Goal: Check status: Check status

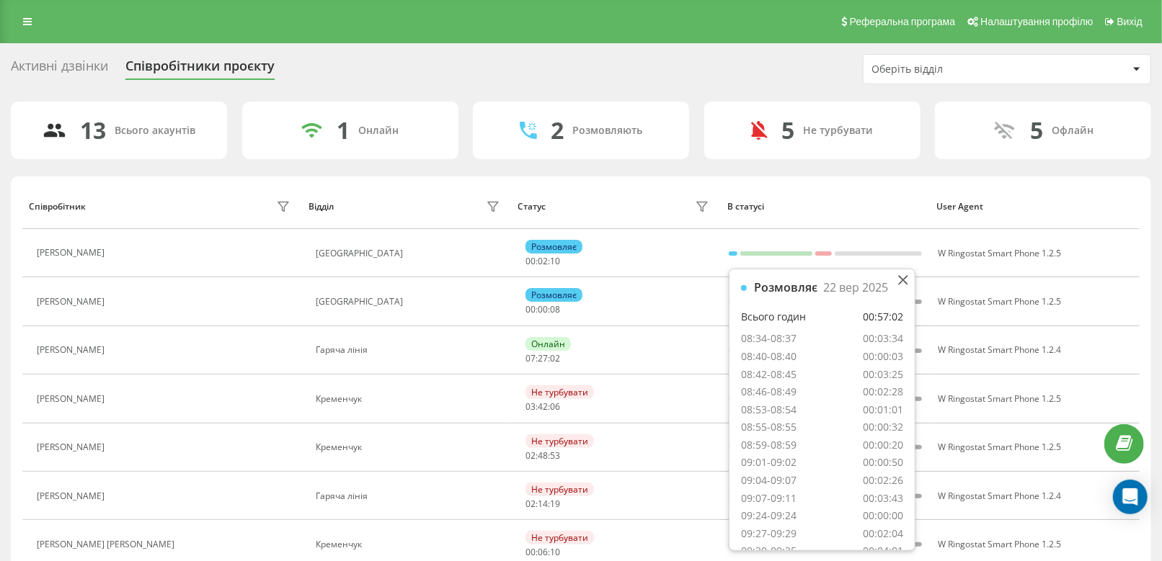
click at [768, 170] on div "13 Всього акаунтів 1 Онлайн 2 Розмовляють 5 Не турбувати 5 Офлайн Співробітник …" at bounding box center [581, 503] width 1140 height 802
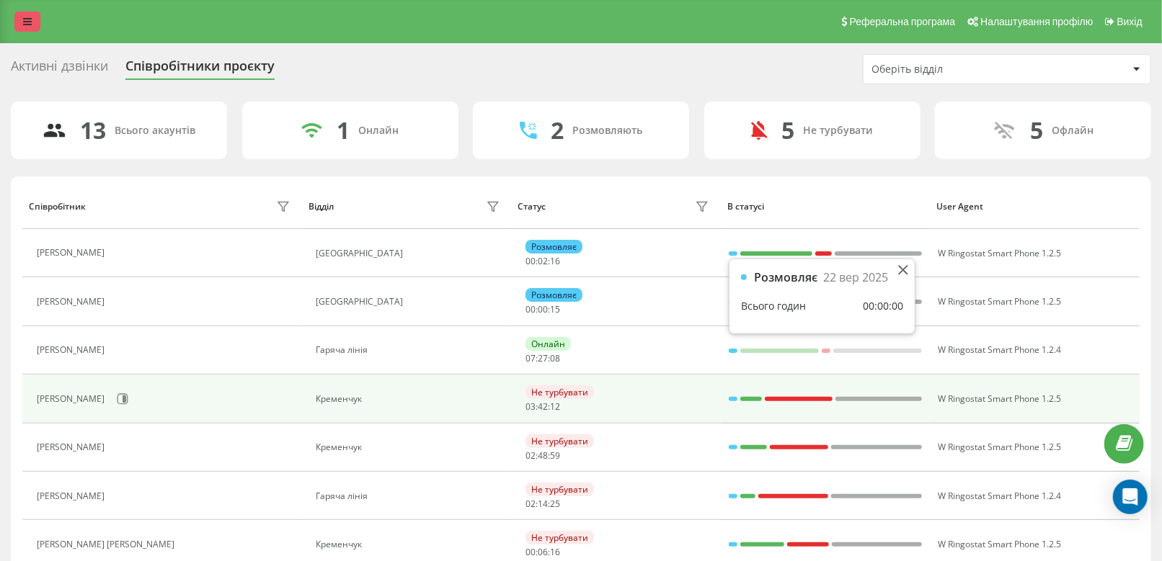
click at [34, 18] on link at bounding box center [27, 22] width 26 height 20
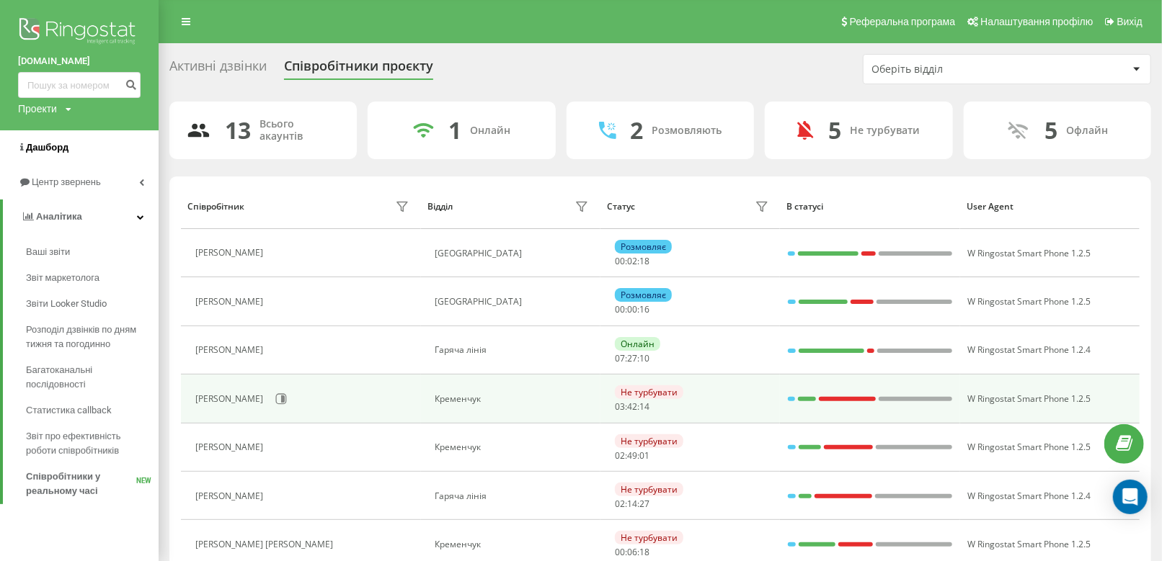
click at [59, 150] on span "Дашборд" at bounding box center [47, 147] width 43 height 11
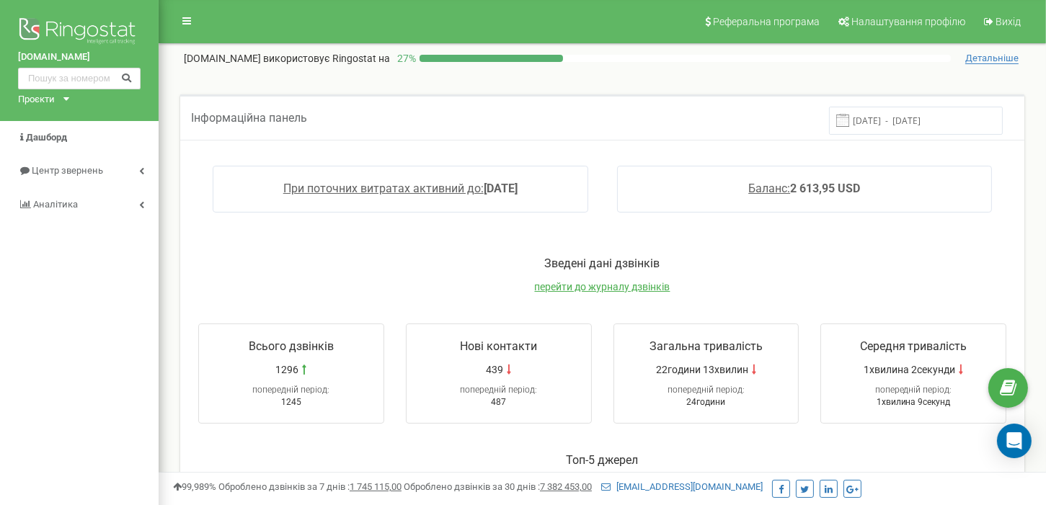
click at [889, 115] on input "[DATE] - [DATE]" at bounding box center [916, 121] width 174 height 28
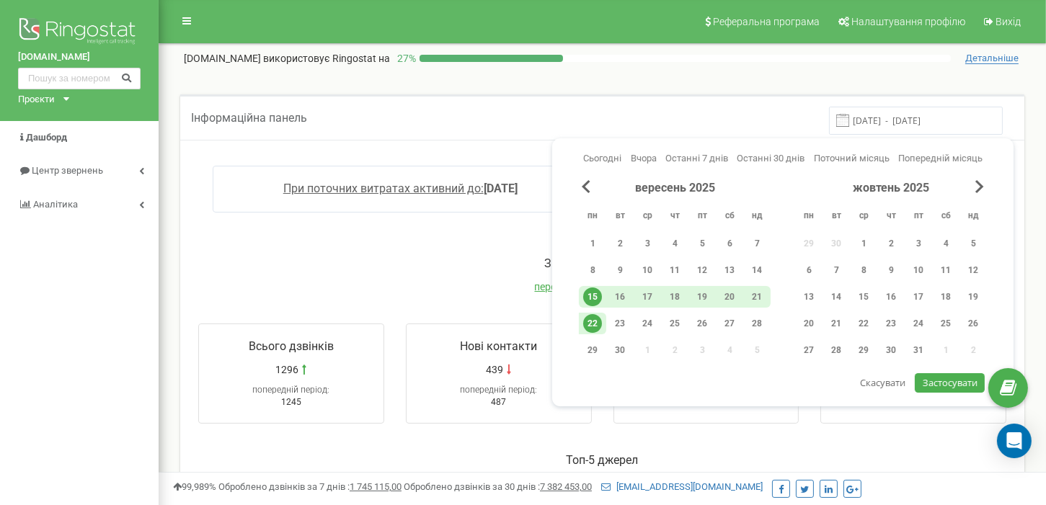
click at [592, 324] on div "22" at bounding box center [592, 323] width 19 height 19
click at [948, 378] on span "Застосувати" at bounding box center [950, 382] width 55 height 13
type input "22.09.2025 - 22.09.2025"
